Goal: Navigation & Orientation: Find specific page/section

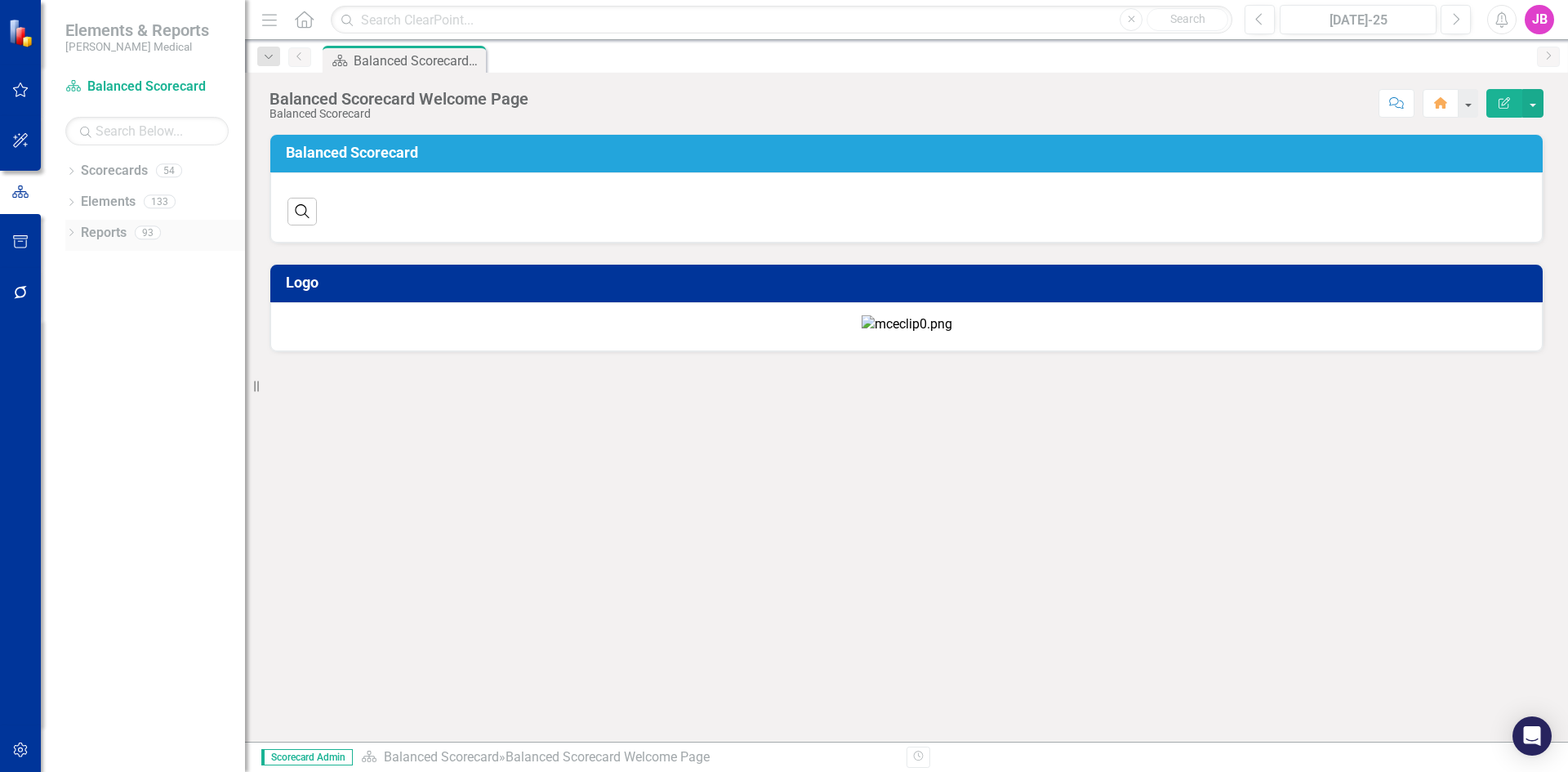
click at [68, 235] on icon "Dropdown" at bounding box center [70, 234] width 11 height 9
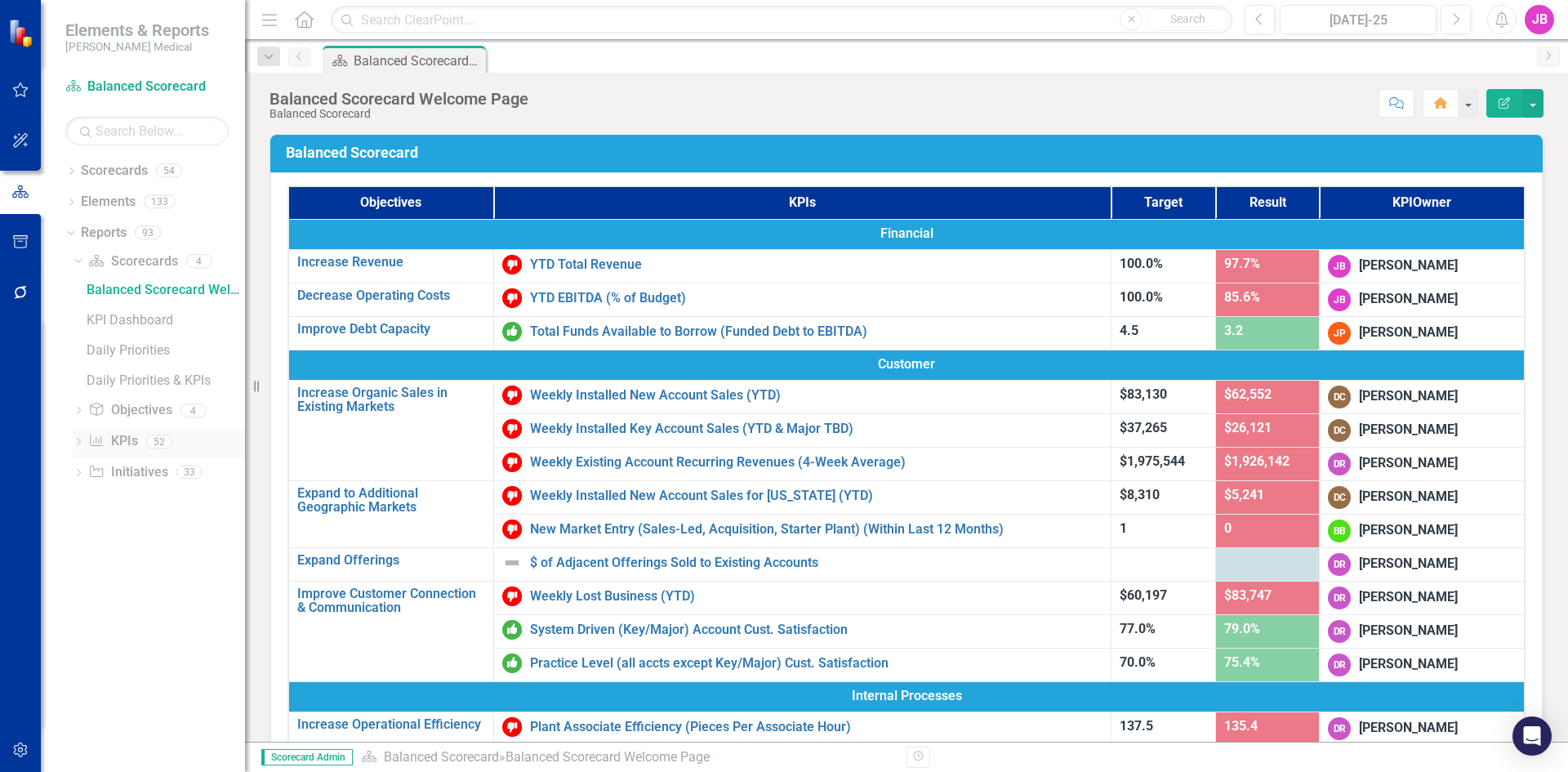
click at [79, 439] on icon "Dropdown" at bounding box center [78, 443] width 11 height 9
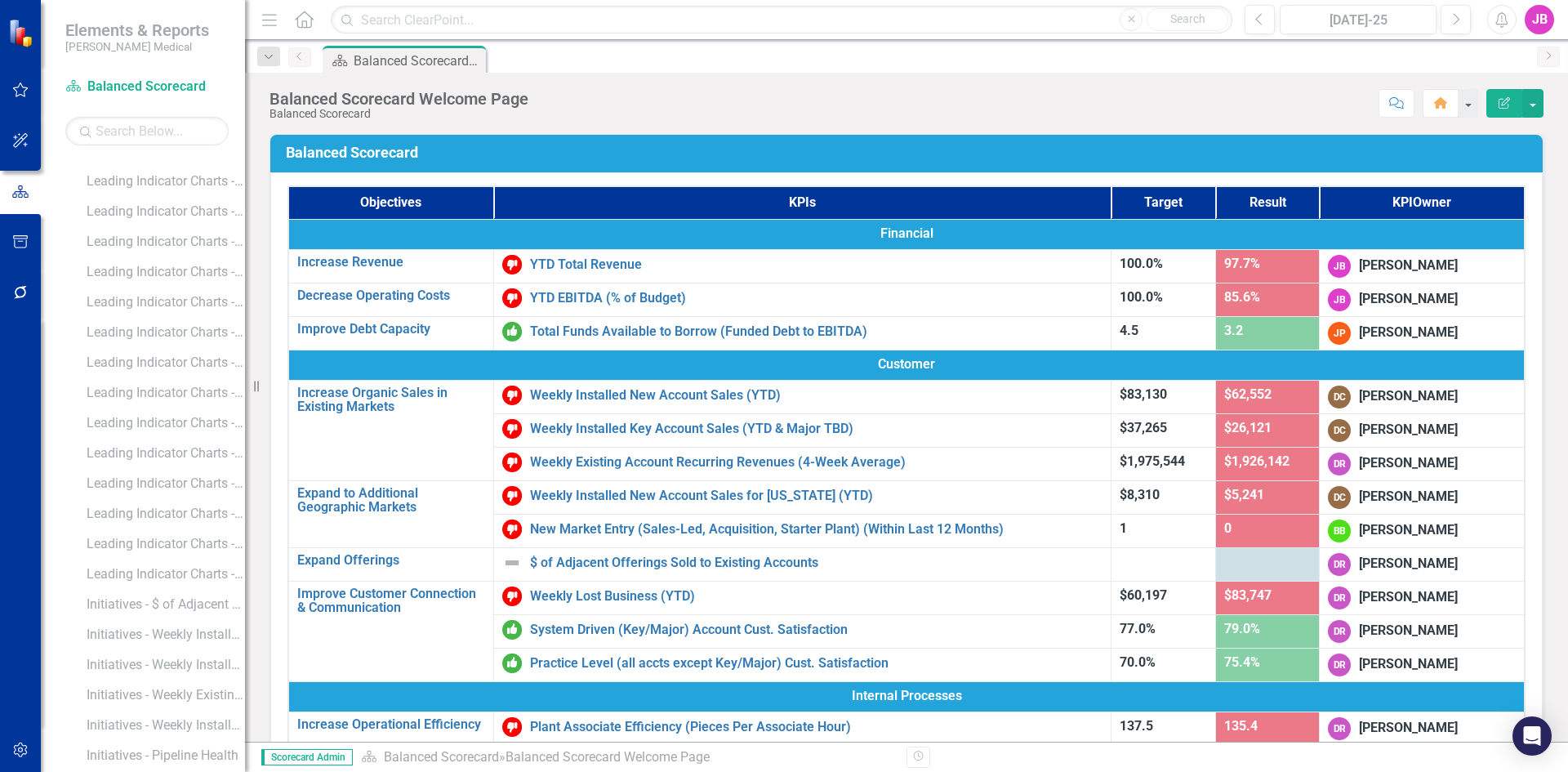
scroll to position [409, 0]
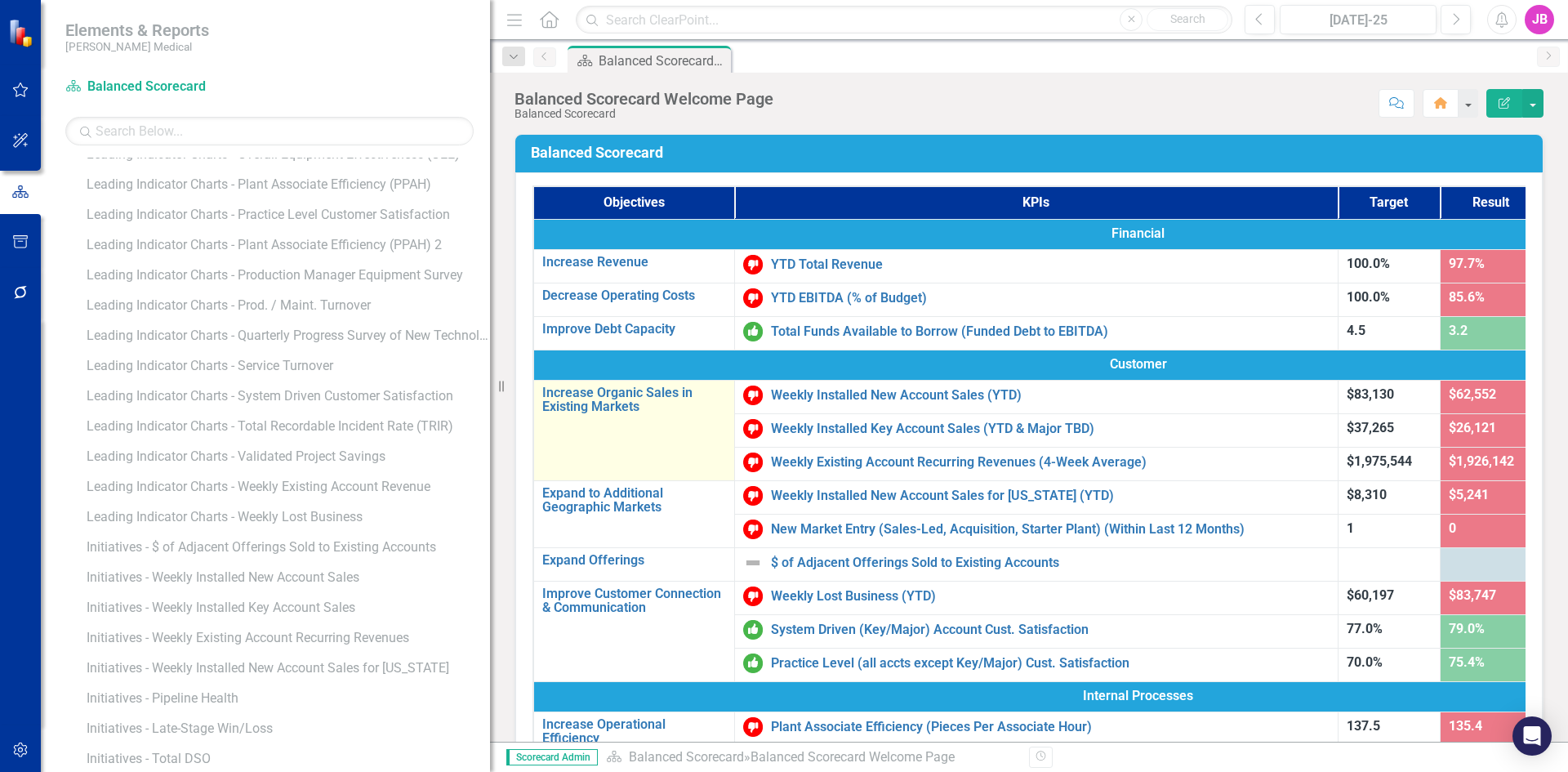
drag, startPoint x: 253, startPoint y: 420, endPoint x: 552, endPoint y: 428, distance: 299.1
click at [552, 428] on div "Elements & Reports [PERSON_NAME] Medical Scorecard Balanced Scorecard Search Dr…" at bounding box center [784, 386] width 1568 height 772
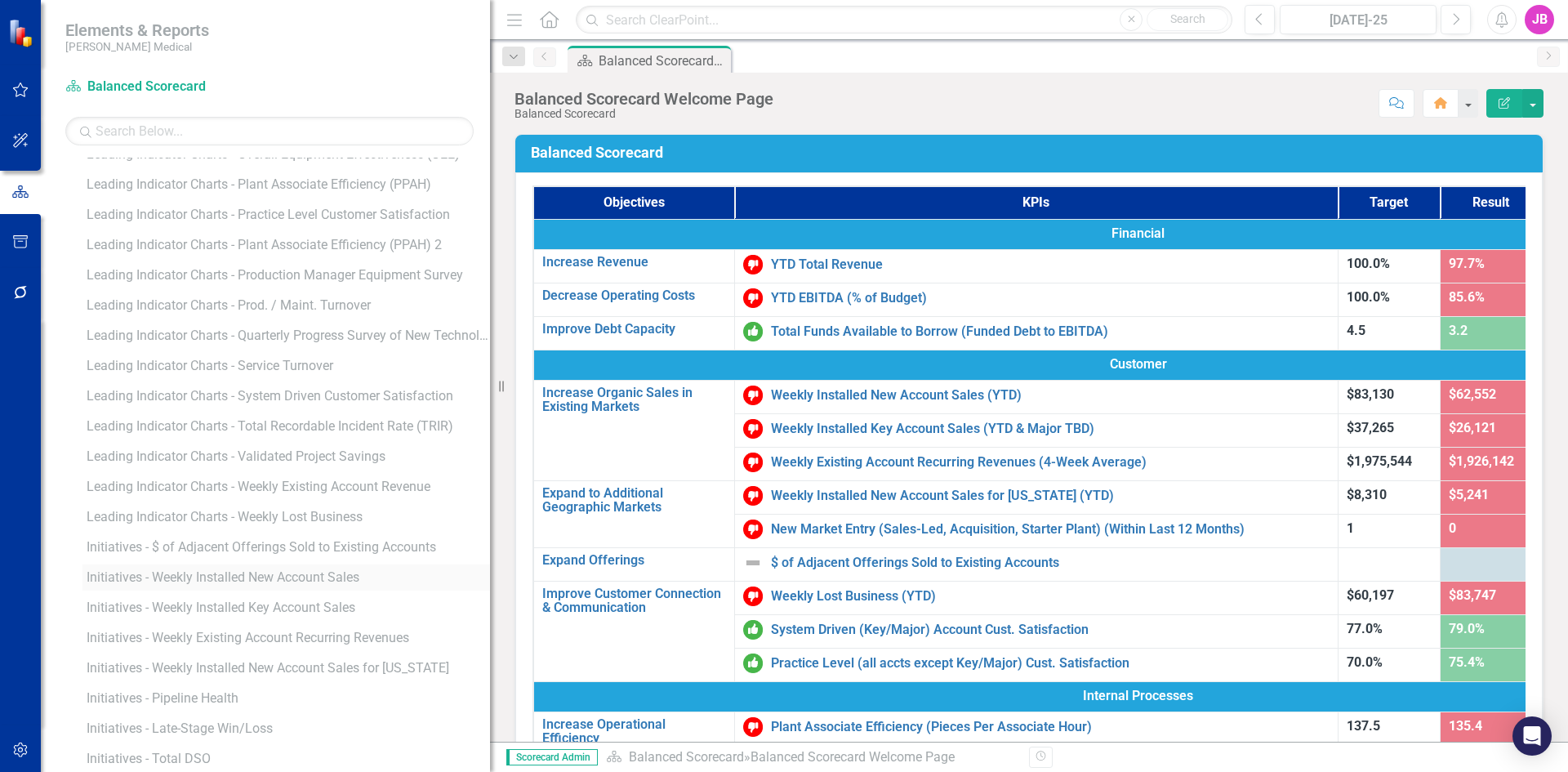
click at [124, 573] on div "Initiatives - Weekly Installed New Account Sales" at bounding box center [289, 577] width 403 height 15
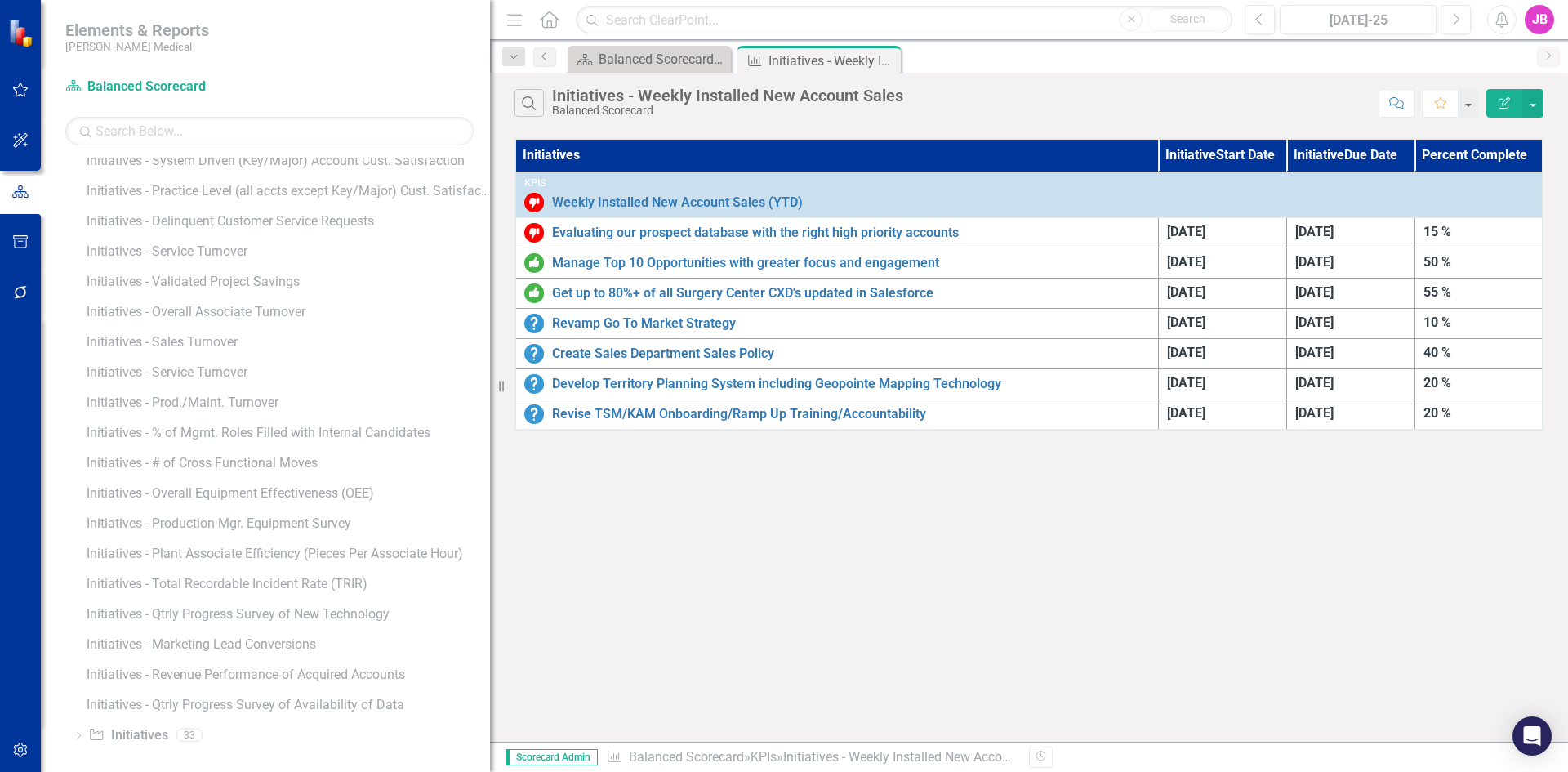
scroll to position [1193, 0]
click at [77, 728] on icon "Dropdown" at bounding box center [78, 732] width 11 height 9
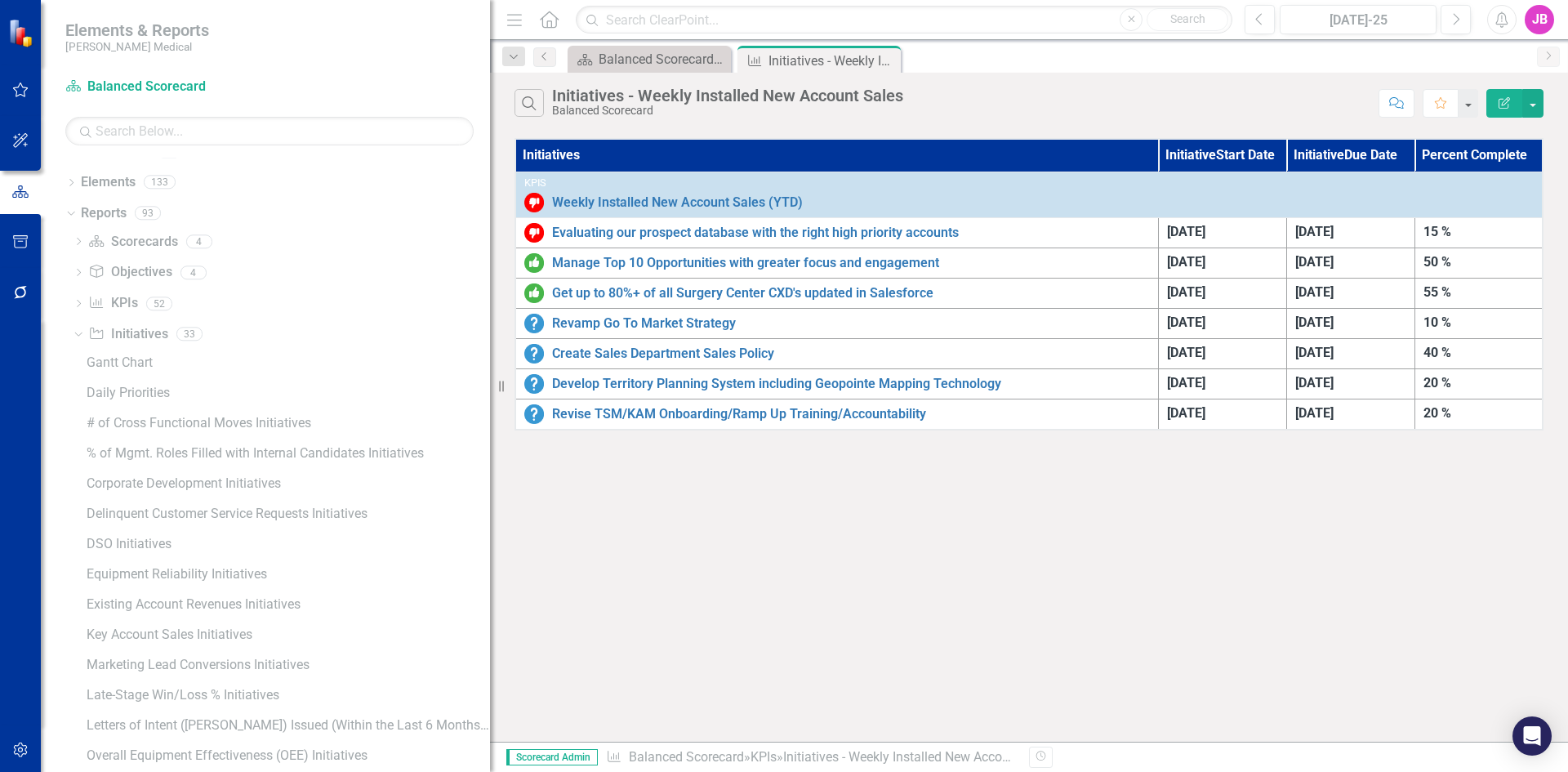
scroll to position [0, 0]
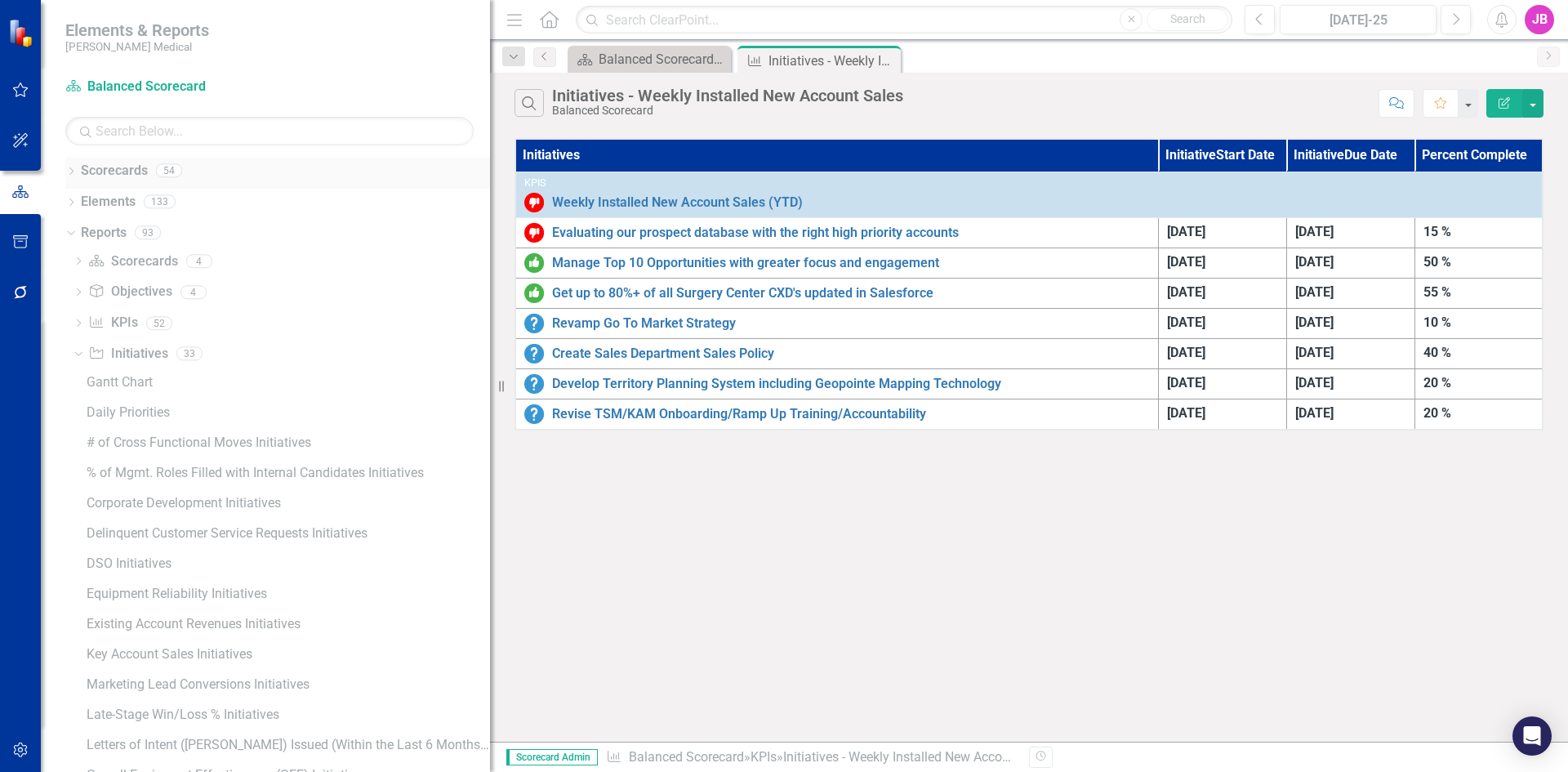
click at [74, 170] on icon "Dropdown" at bounding box center [70, 173] width 11 height 9
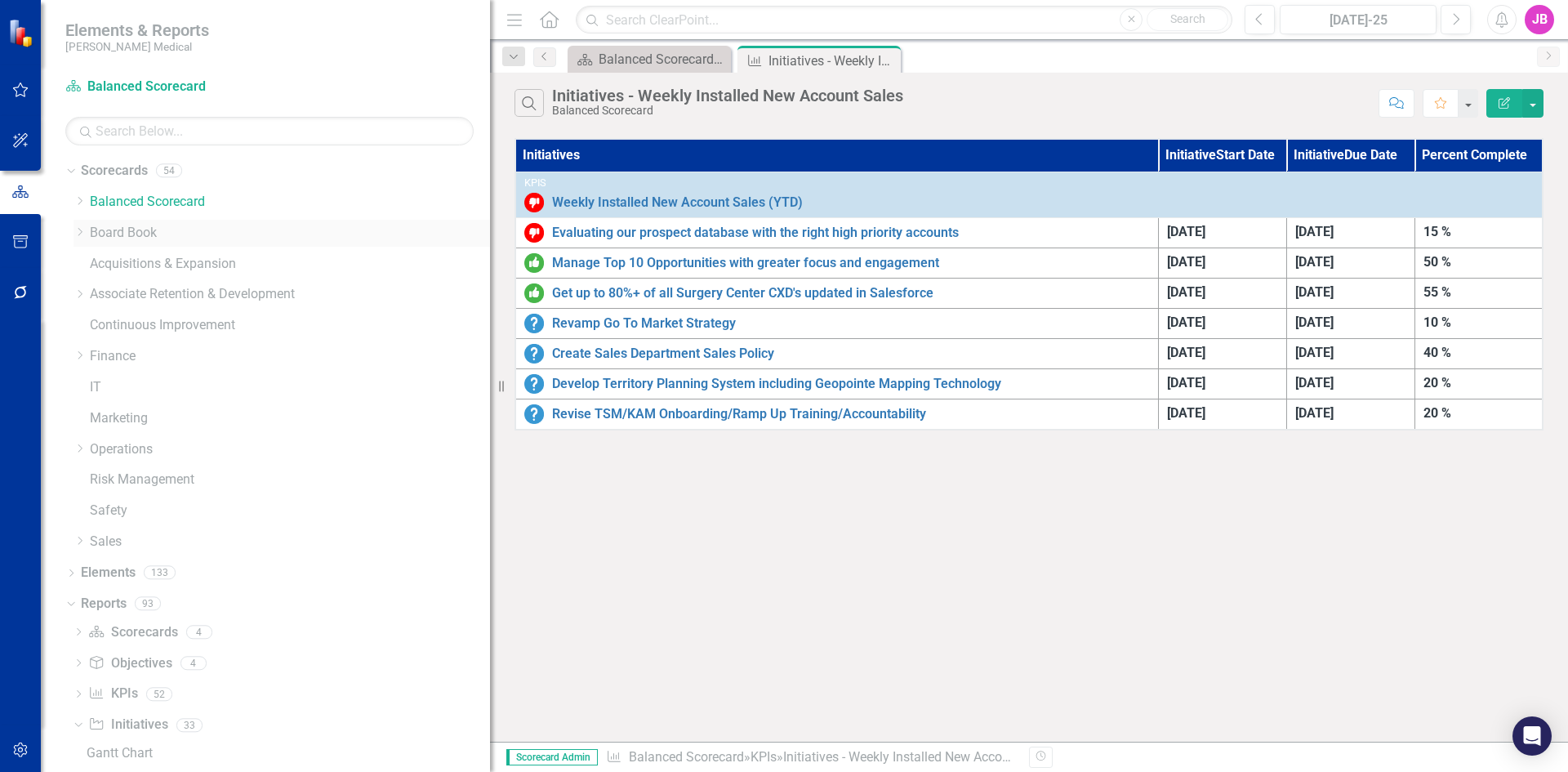
click at [83, 235] on icon "Dropdown" at bounding box center [80, 232] width 12 height 10
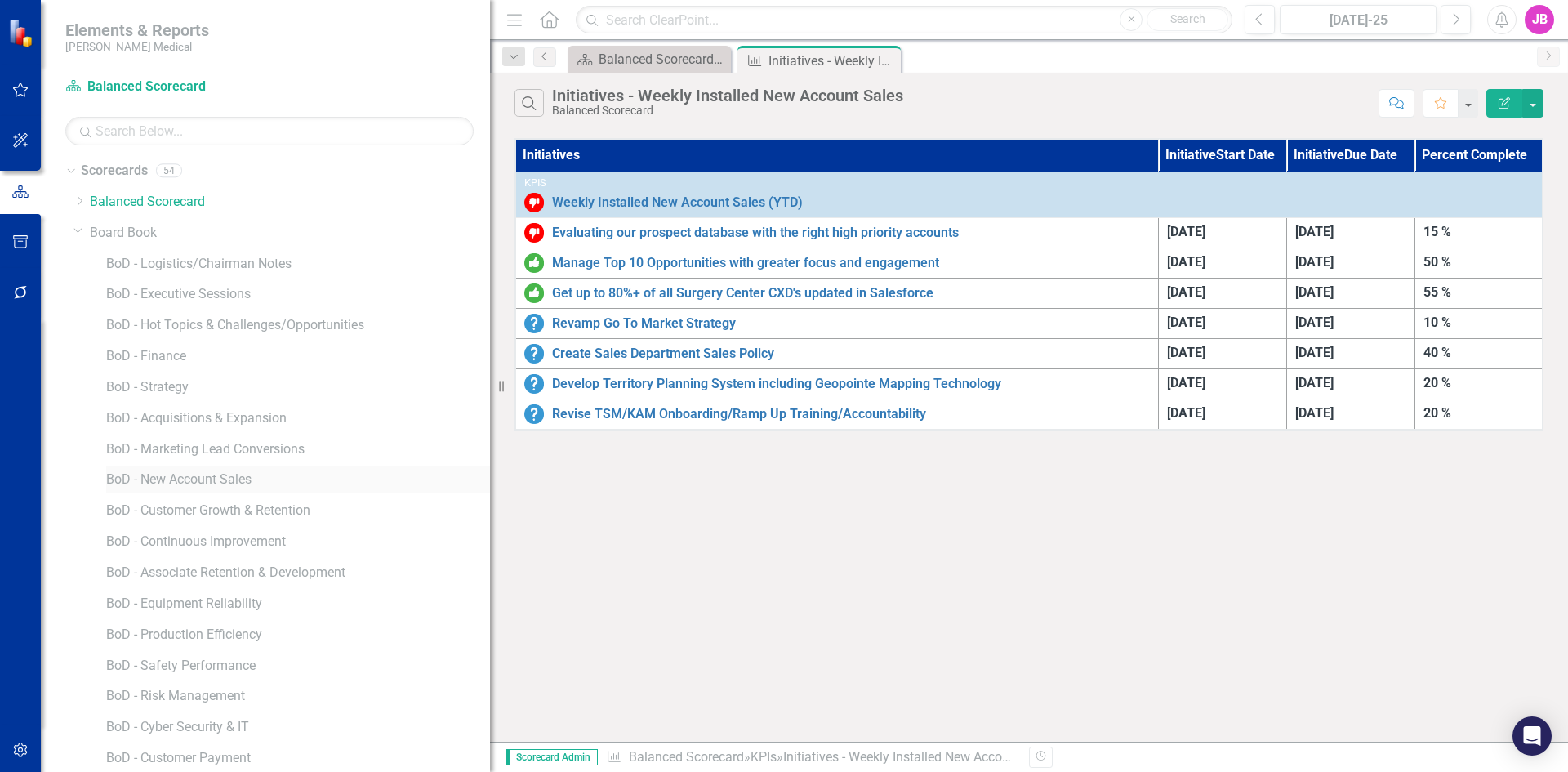
click at [165, 469] on div "BoD - New Account Sales" at bounding box center [298, 480] width 384 height 27
click at [162, 476] on link "BoD - New Account Sales" at bounding box center [298, 479] width 384 height 18
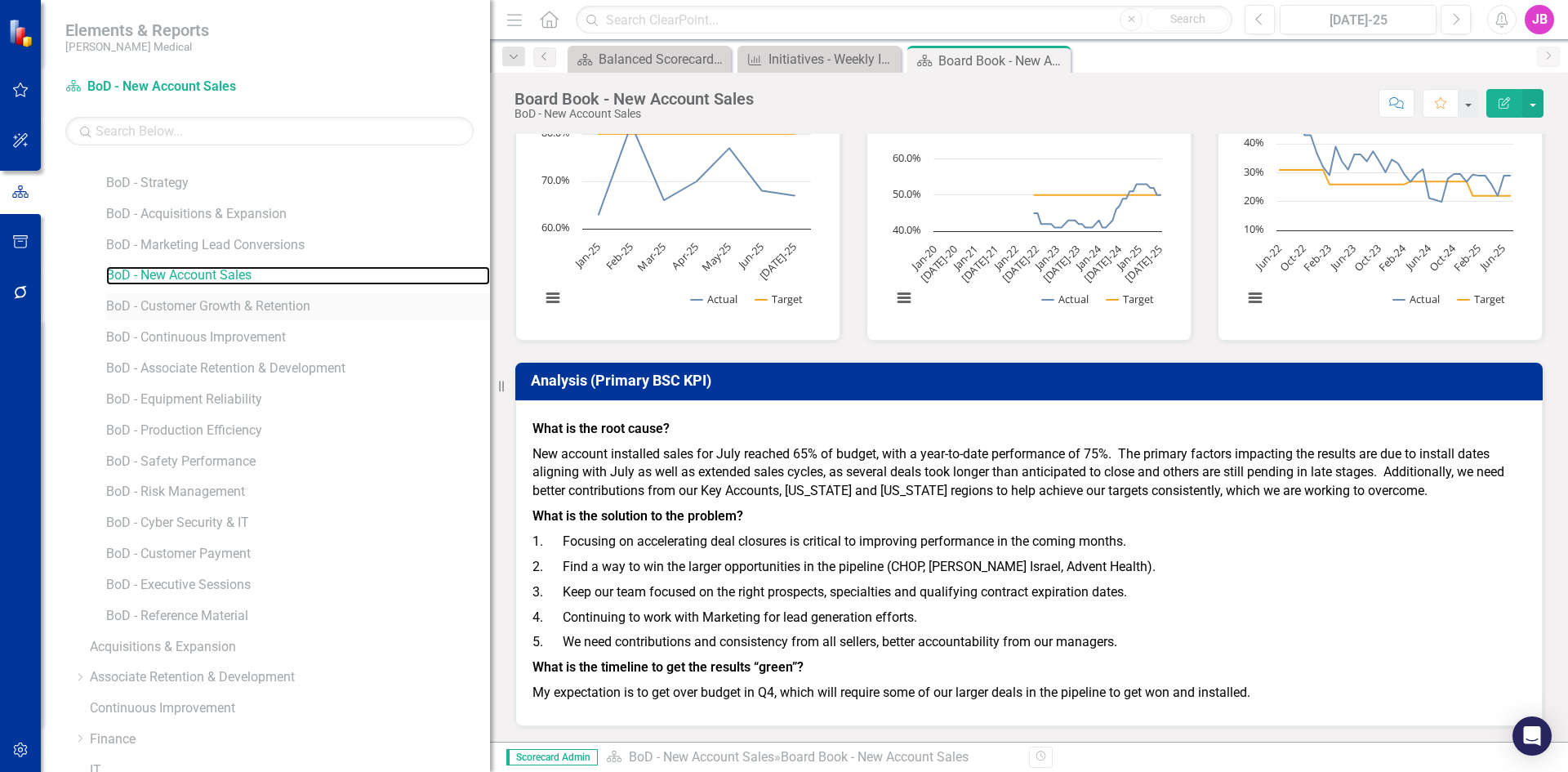
scroll to position [232, 0]
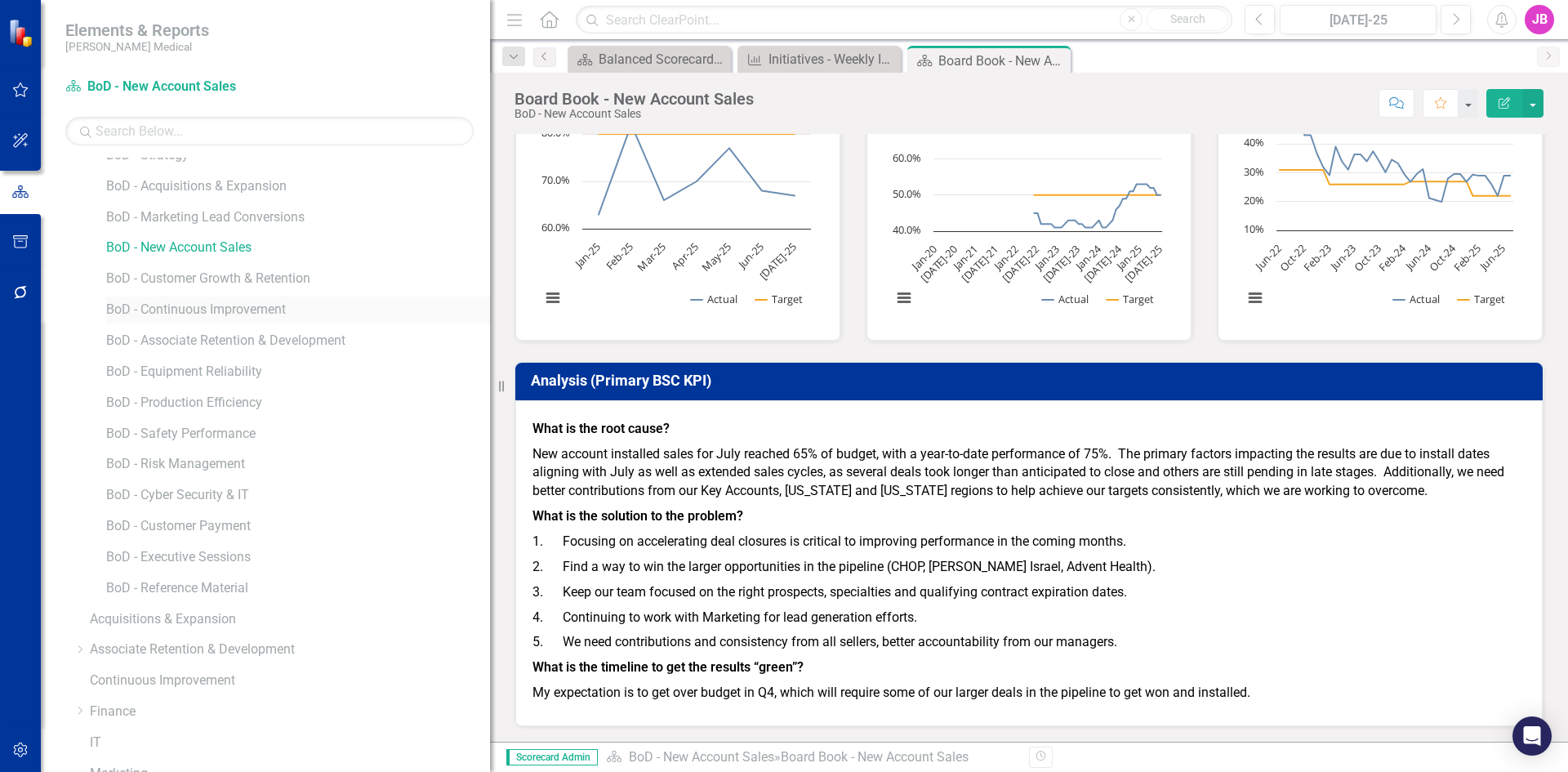
click at [182, 310] on link "BoD - Continuous Improvement" at bounding box center [298, 310] width 384 height 18
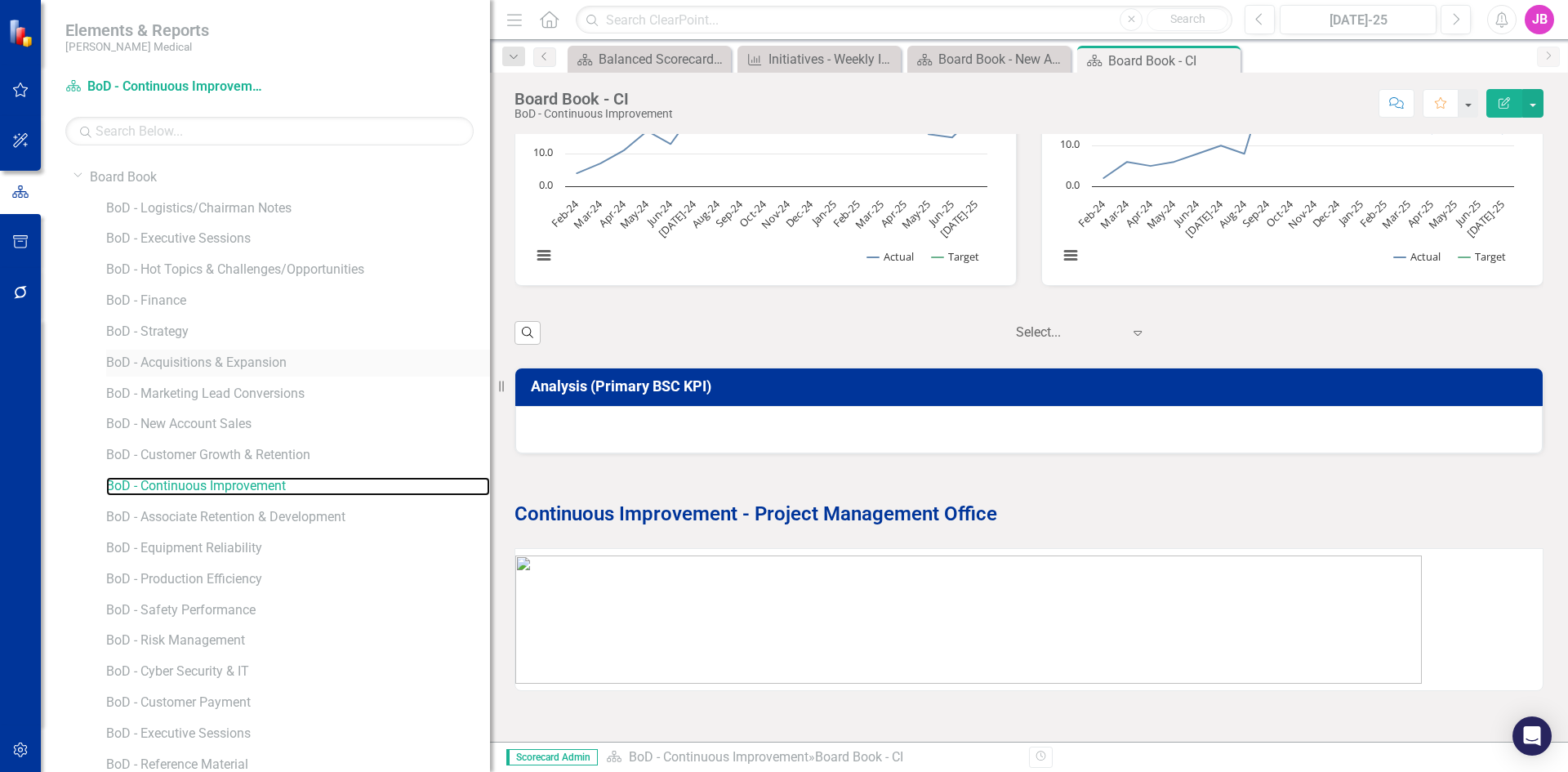
scroll to position [82, 0]
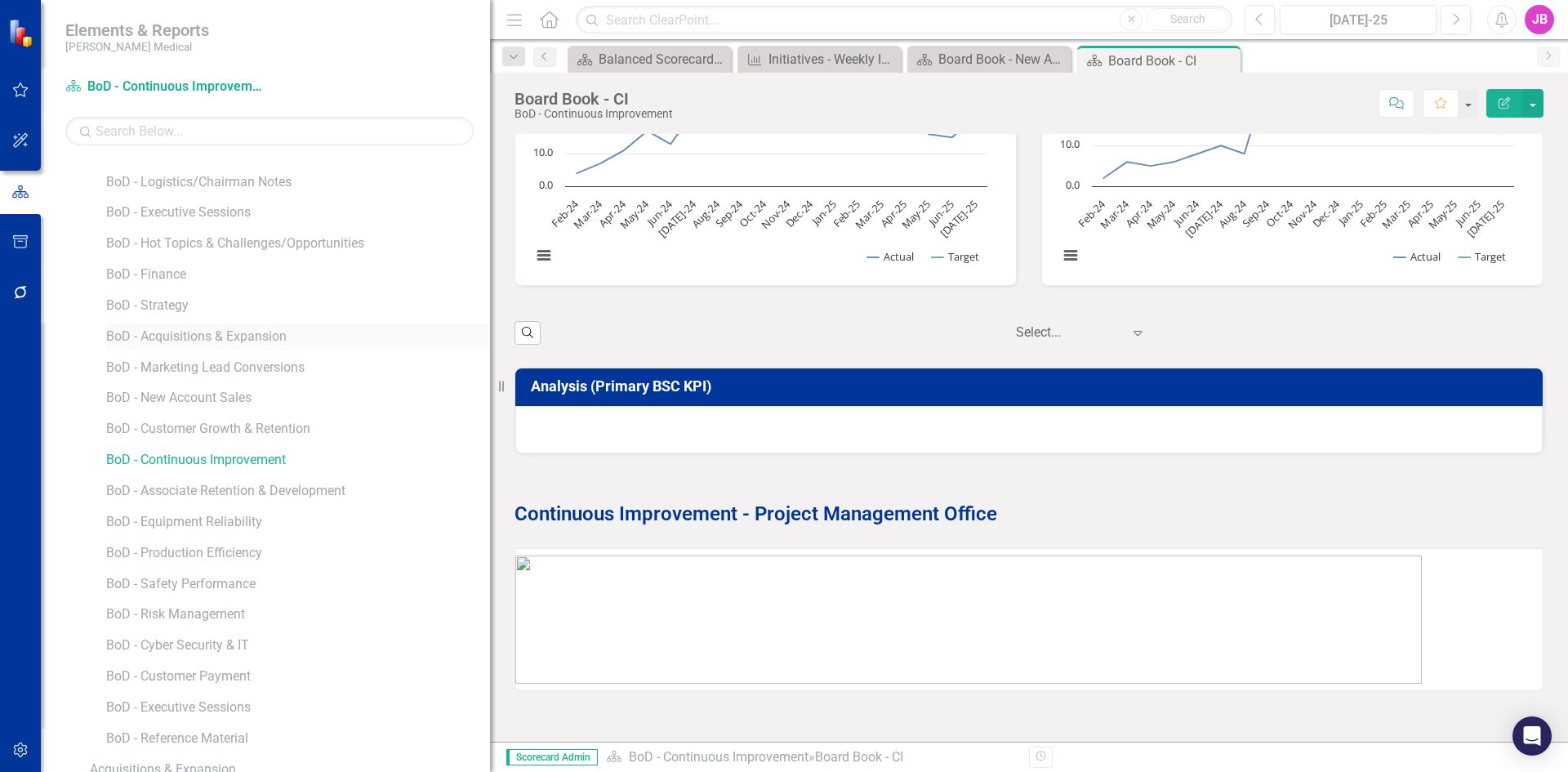
click at [141, 338] on link "BoD - Acquisitions & Expansion" at bounding box center [298, 336] width 384 height 18
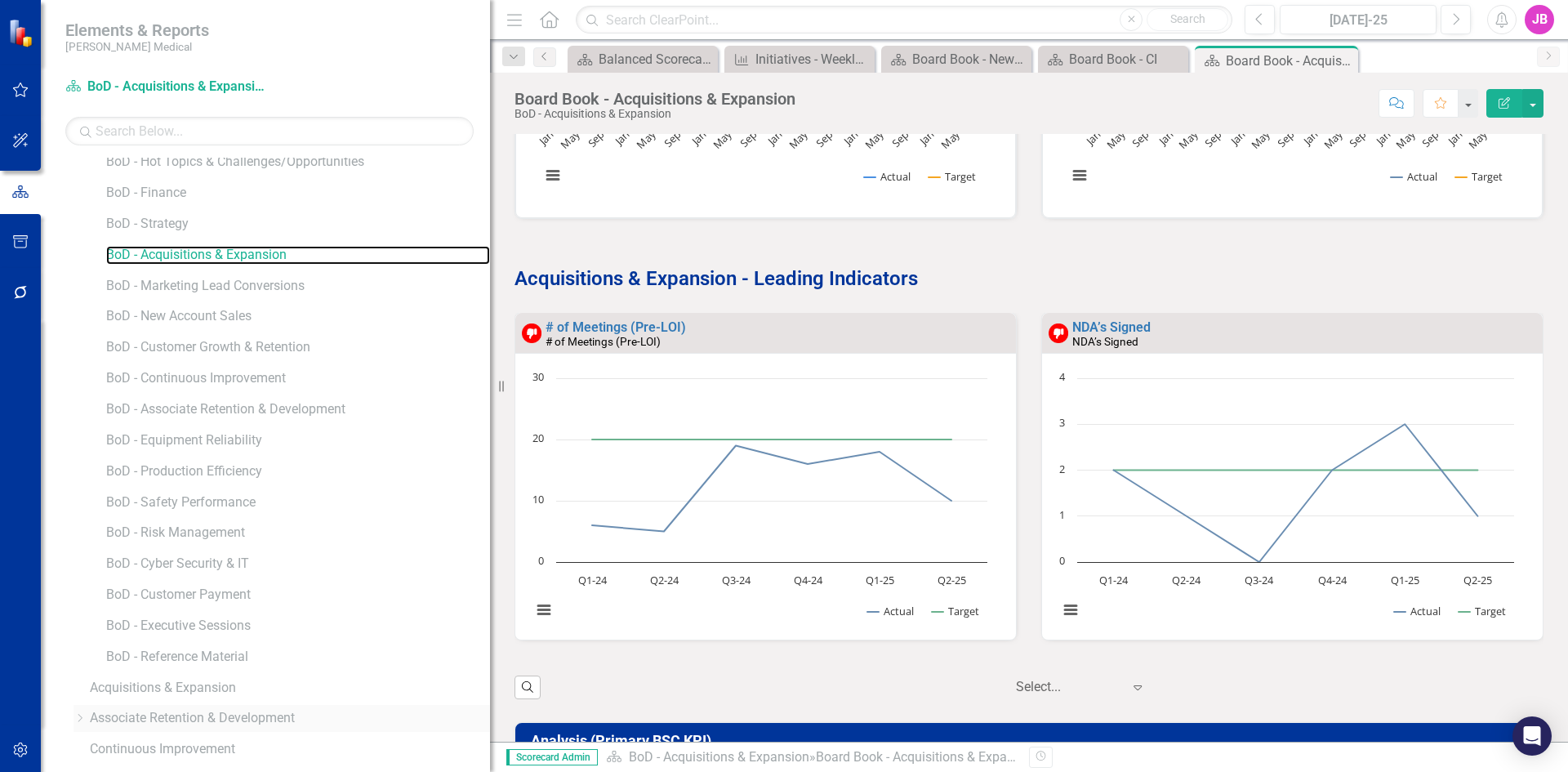
scroll to position [162, 0]
click at [173, 289] on link "BoD - Marketing Lead Conversions" at bounding box center [298, 287] width 384 height 18
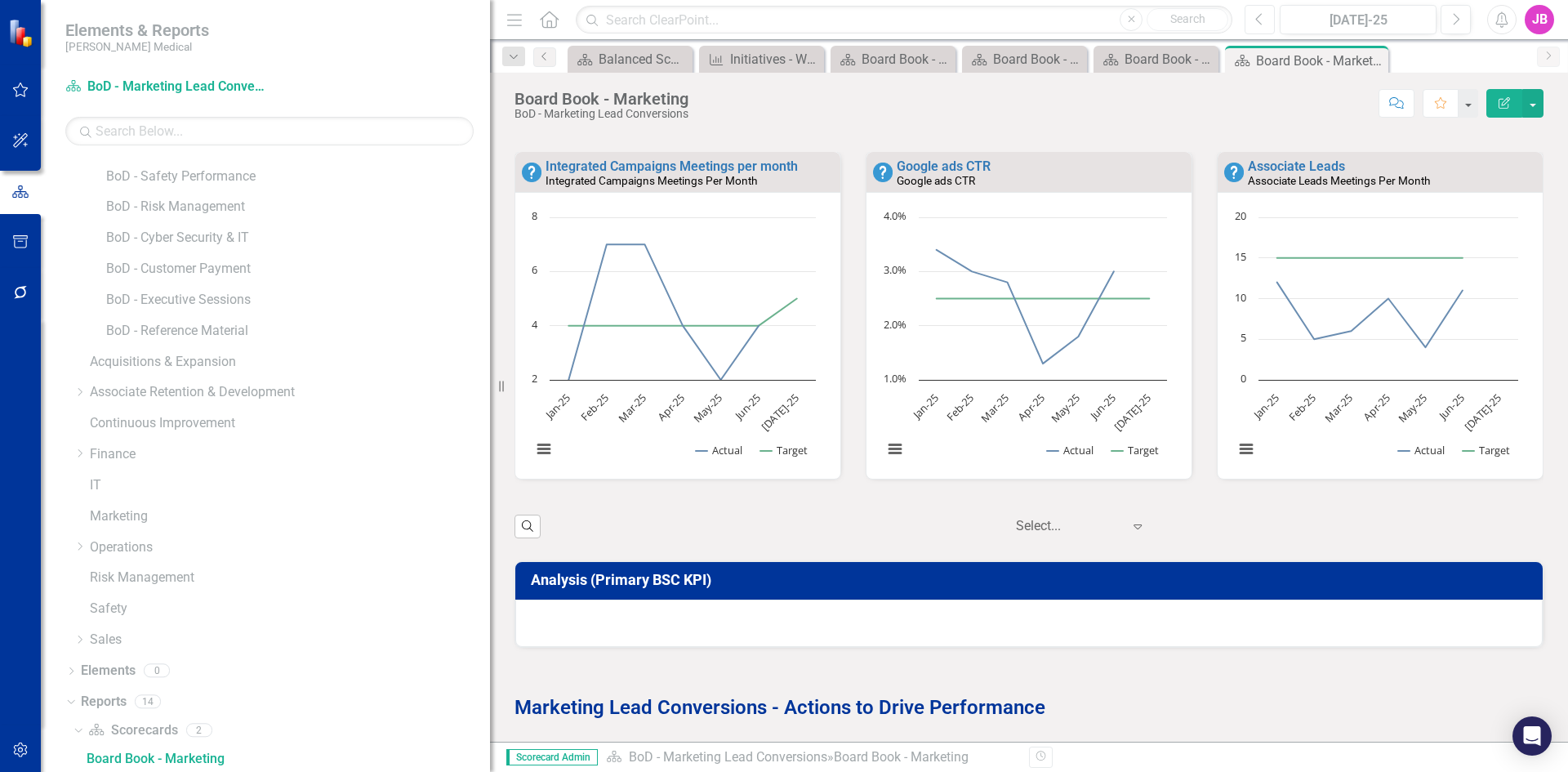
click at [1264, 23] on icon "Previous" at bounding box center [1259, 19] width 9 height 15
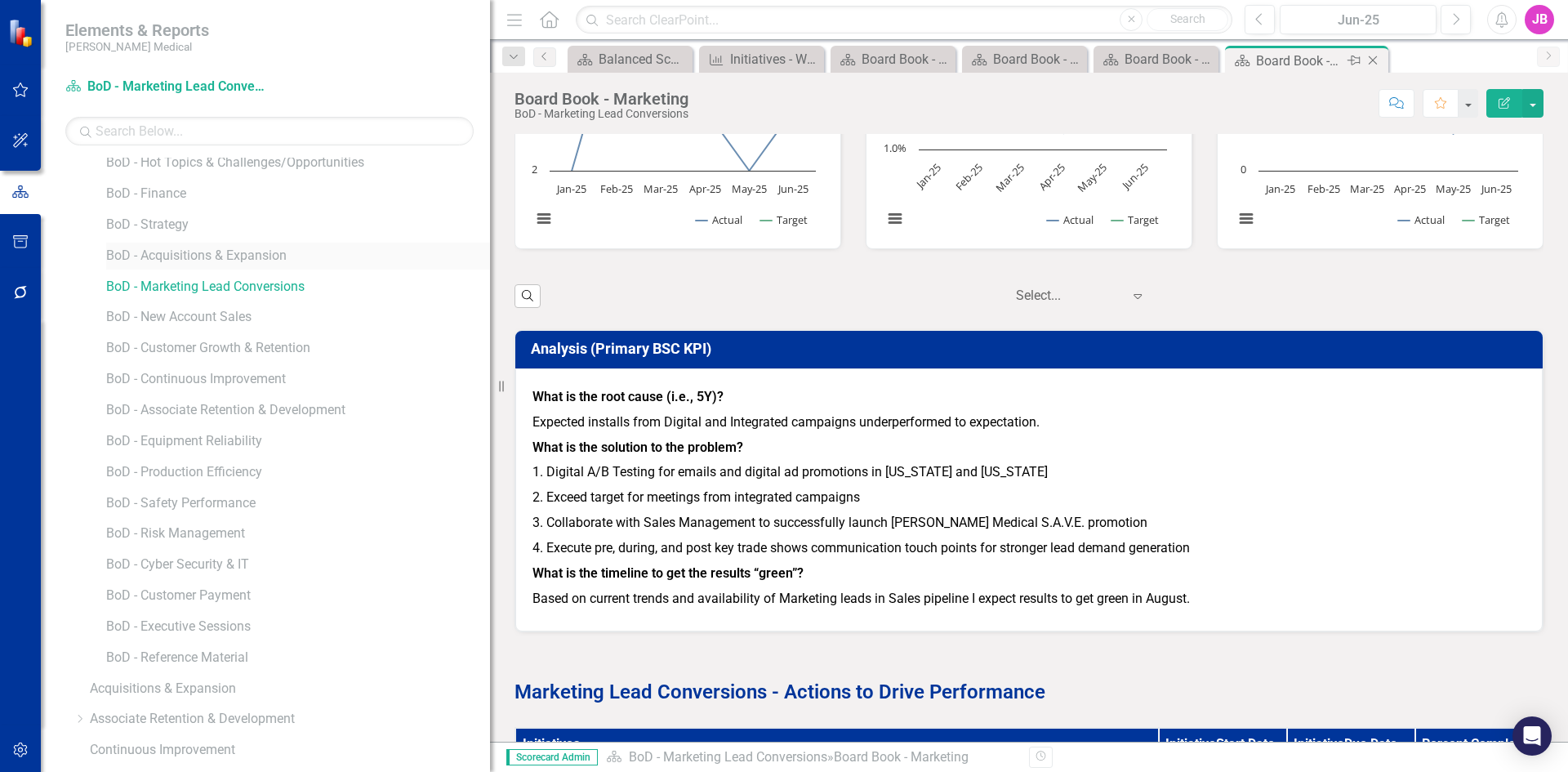
click at [192, 261] on link "BoD - Acquisitions & Expansion" at bounding box center [298, 255] width 384 height 18
